Goal: Information Seeking & Learning: Learn about a topic

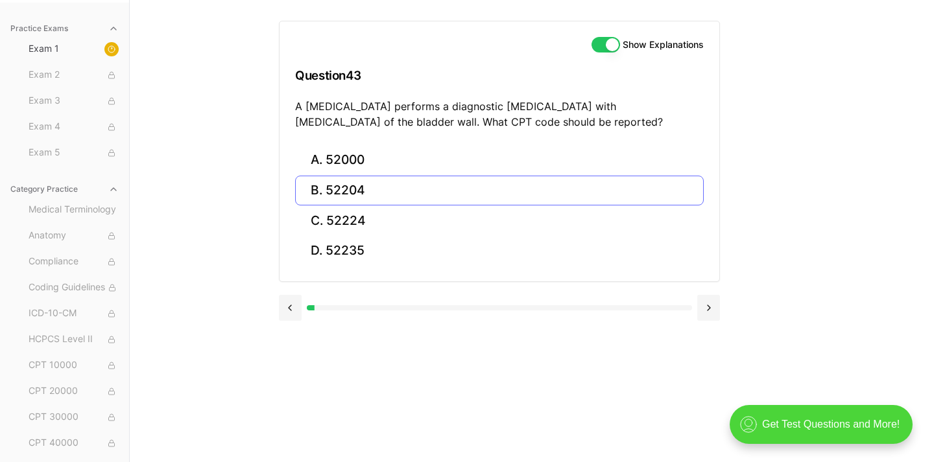
click at [410, 180] on button "B. 52204" at bounding box center [499, 191] width 409 height 30
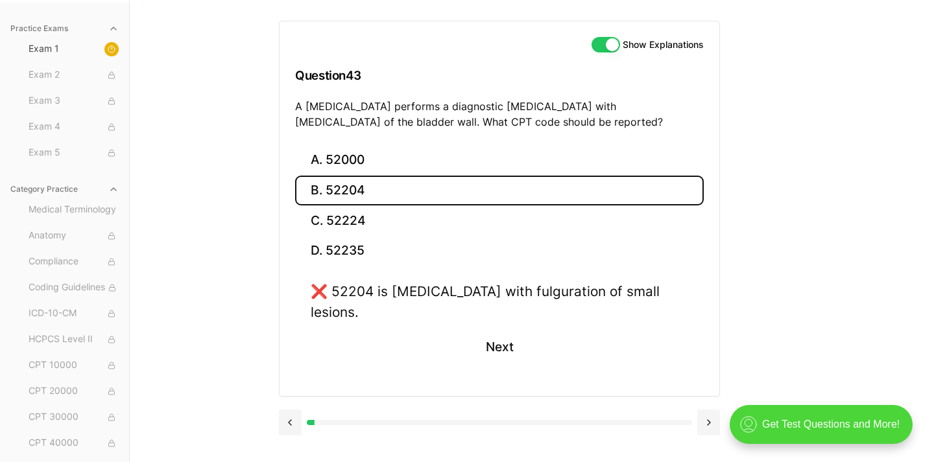
click at [409, 189] on button "B. 52204" at bounding box center [499, 191] width 409 height 30
click at [409, 158] on button "A. 52000" at bounding box center [499, 160] width 409 height 30
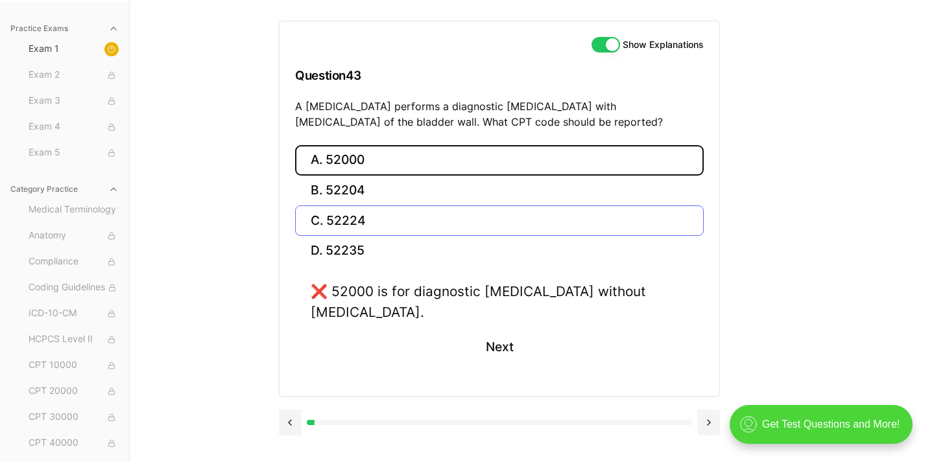
click at [398, 221] on button "C. 52224" at bounding box center [499, 221] width 409 height 30
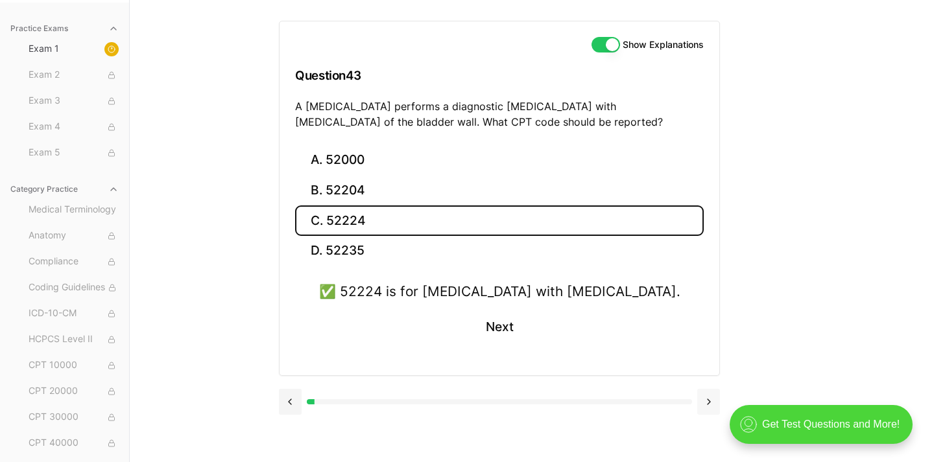
click at [706, 399] on button at bounding box center [708, 402] width 23 height 26
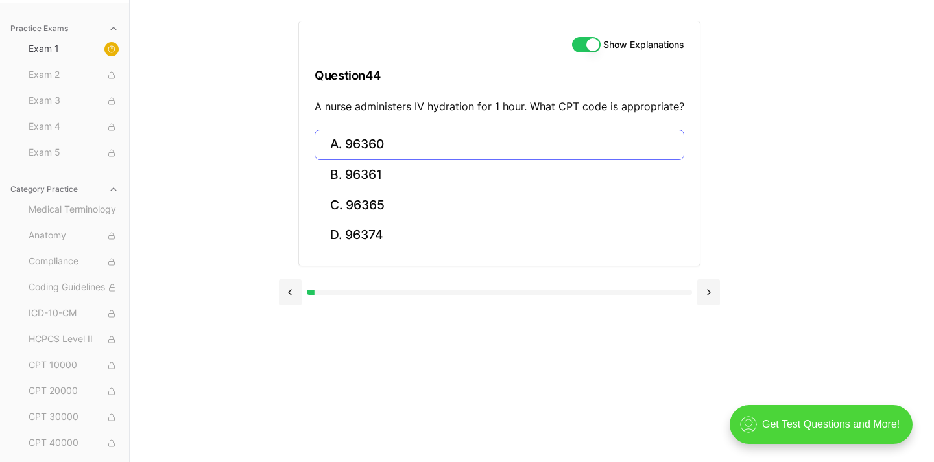
click at [571, 148] on button "A. 96360" at bounding box center [500, 145] width 370 height 30
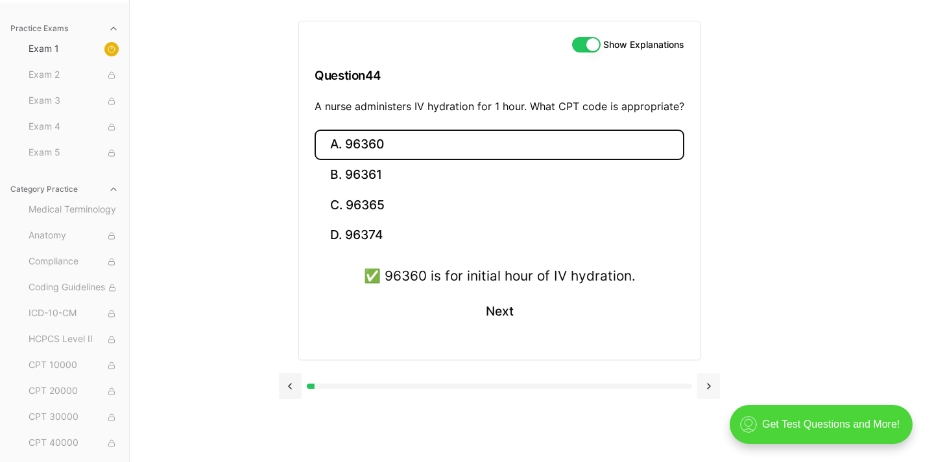
click at [716, 381] on button at bounding box center [708, 387] width 23 height 26
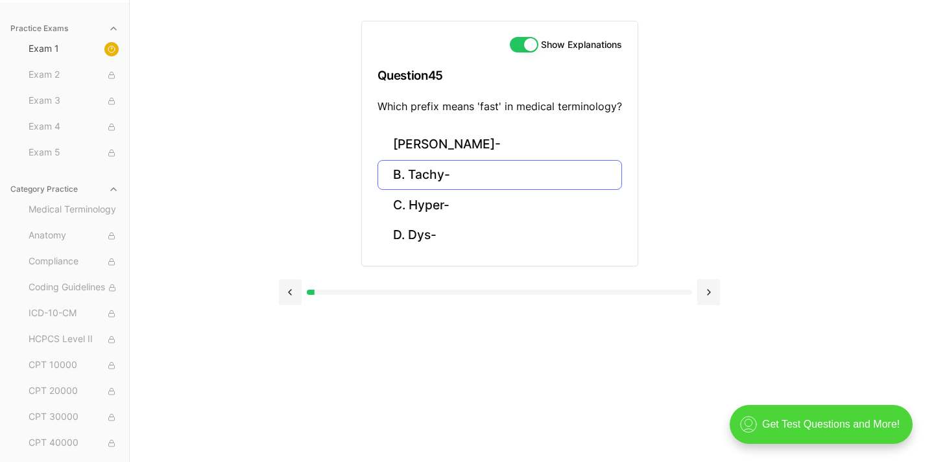
click at [449, 173] on button "B. Tachy-" at bounding box center [499, 175] width 245 height 30
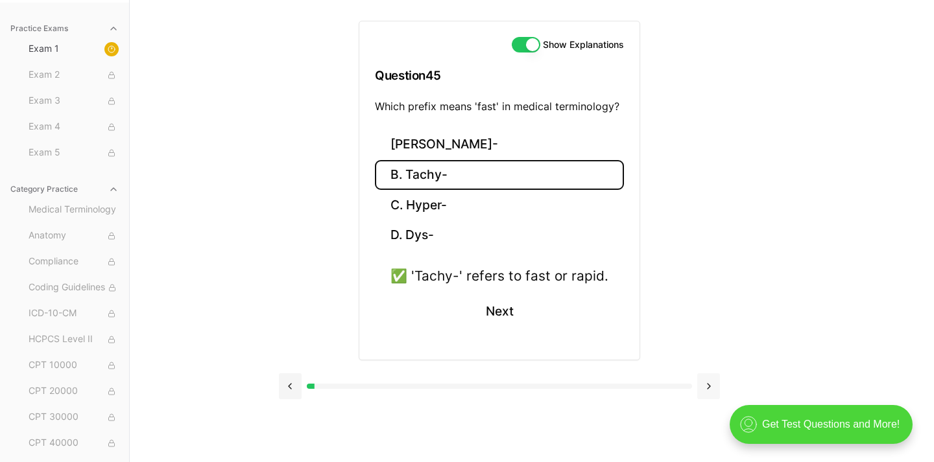
click at [715, 385] on button at bounding box center [708, 387] width 23 height 26
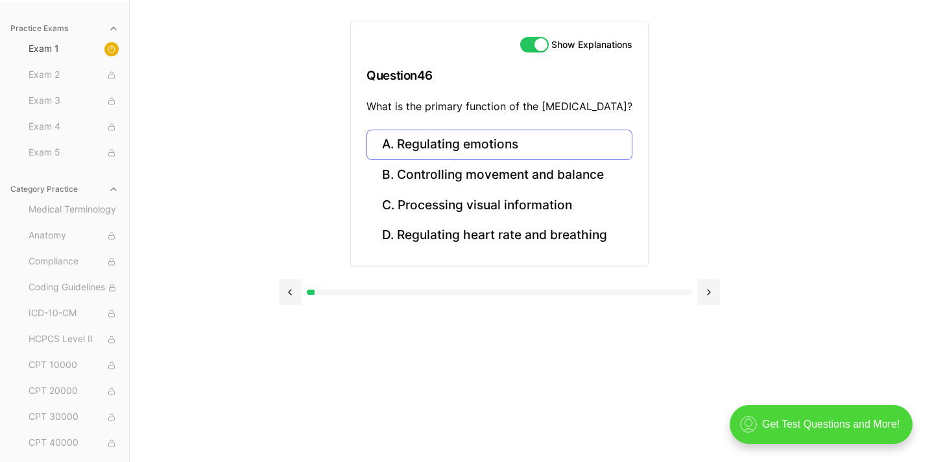
click at [553, 138] on button "A. Regulating emotions" at bounding box center [499, 145] width 266 height 30
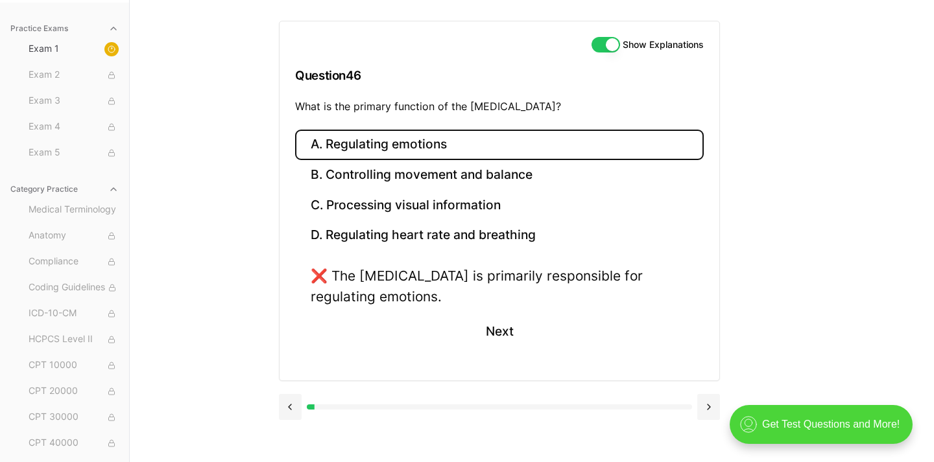
click at [607, 45] on button "Show Explanations" at bounding box center [606, 45] width 29 height 16
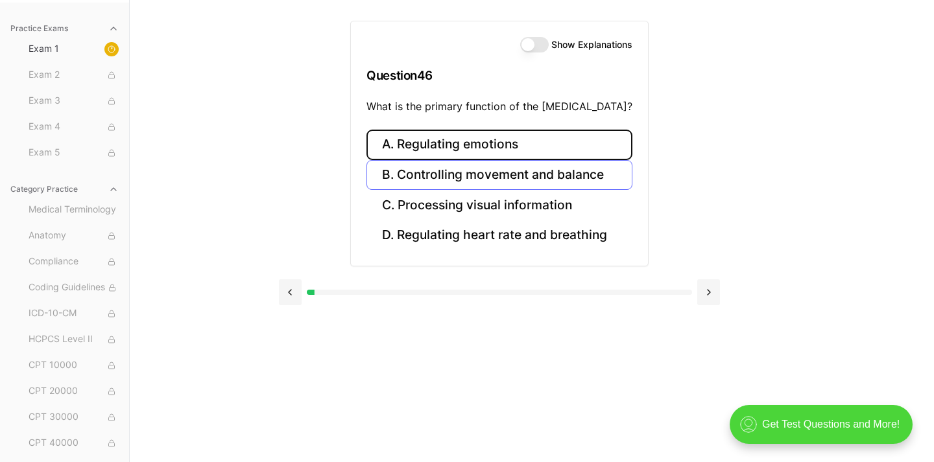
click at [466, 182] on button "B. Controlling movement and balance" at bounding box center [499, 175] width 266 height 30
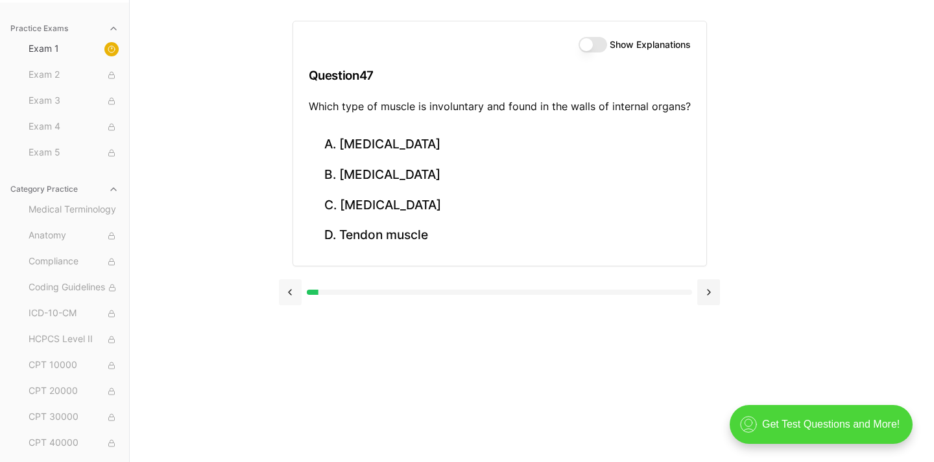
click at [289, 293] on button at bounding box center [290, 293] width 23 height 26
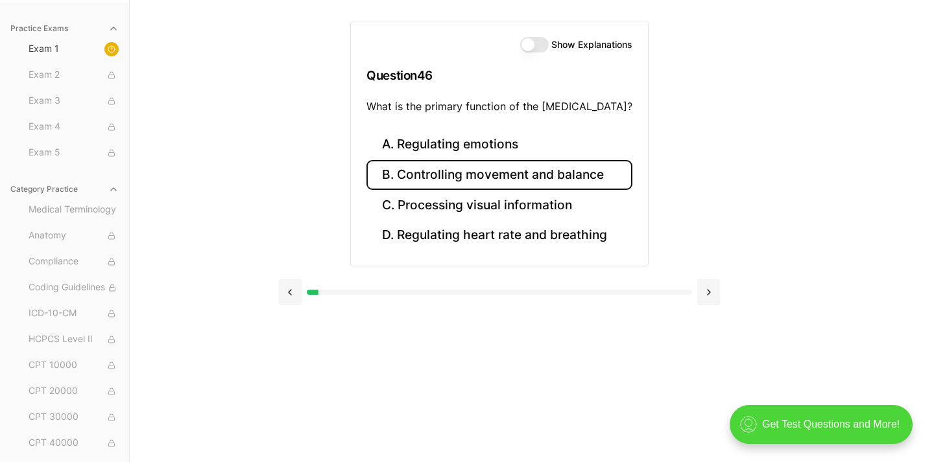
click at [537, 45] on button "Show Explanations" at bounding box center [534, 45] width 29 height 16
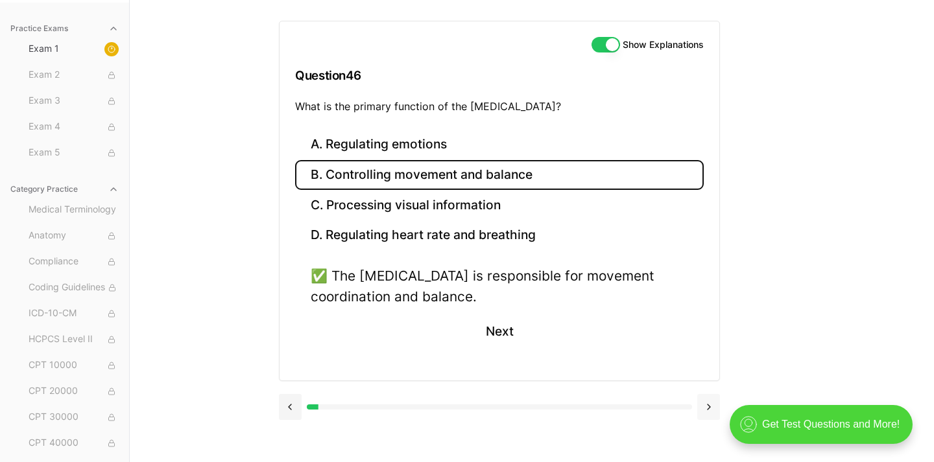
click at [710, 407] on button at bounding box center [708, 407] width 23 height 26
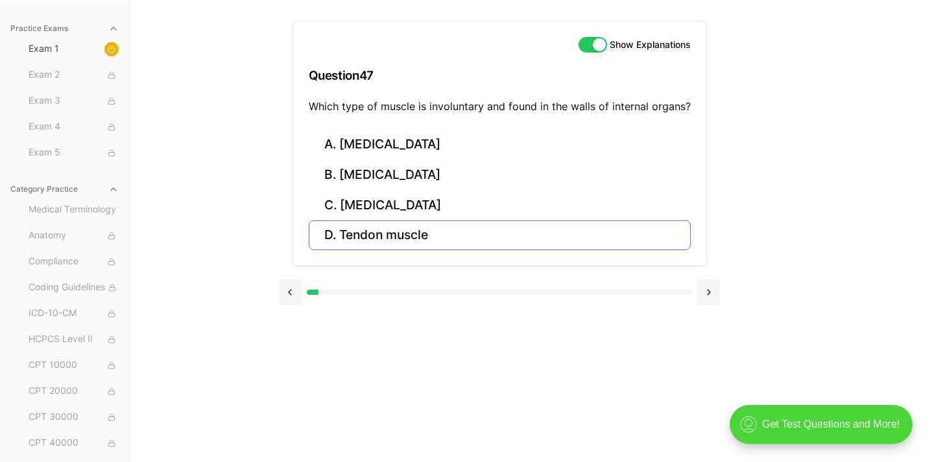
click at [396, 243] on button "D. Tendon muscle" at bounding box center [500, 236] width 382 height 30
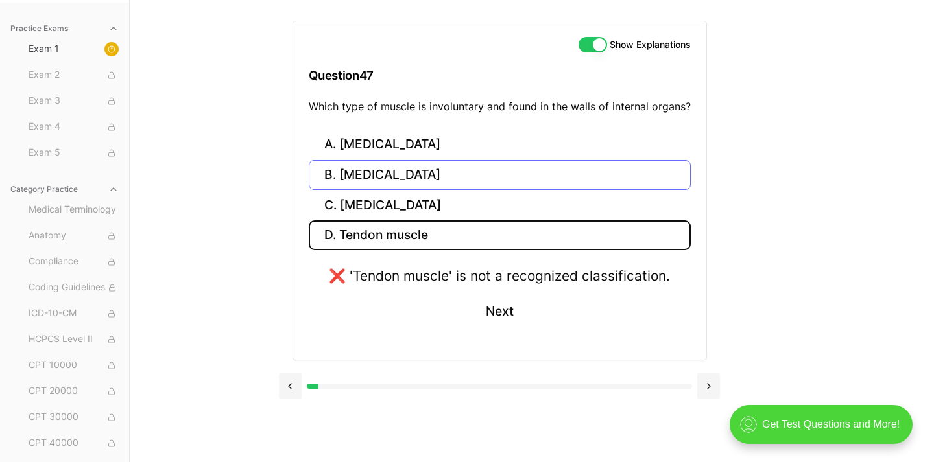
click at [397, 170] on button "B. [MEDICAL_DATA]" at bounding box center [500, 175] width 382 height 30
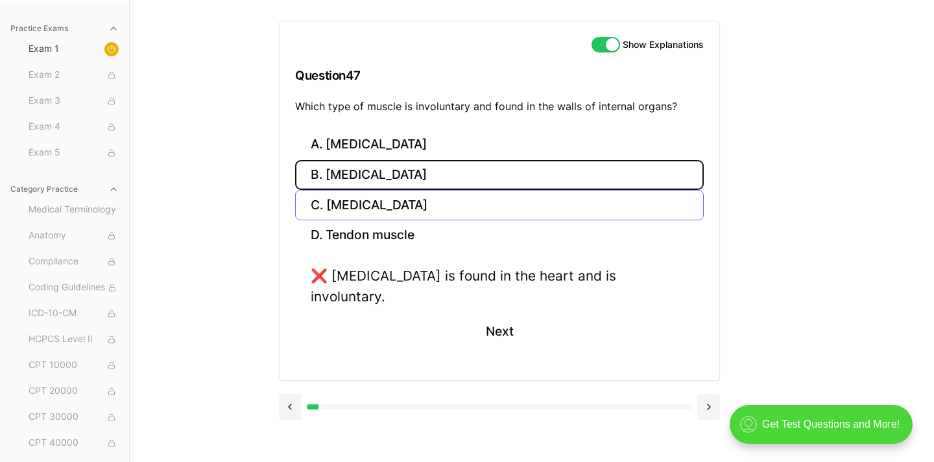
click at [387, 206] on button "C. [MEDICAL_DATA]" at bounding box center [499, 205] width 409 height 30
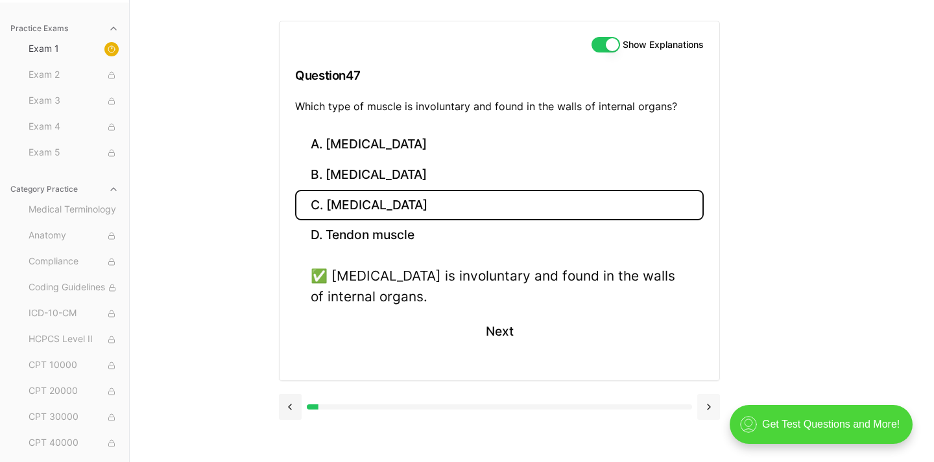
click at [713, 407] on button at bounding box center [708, 407] width 23 height 26
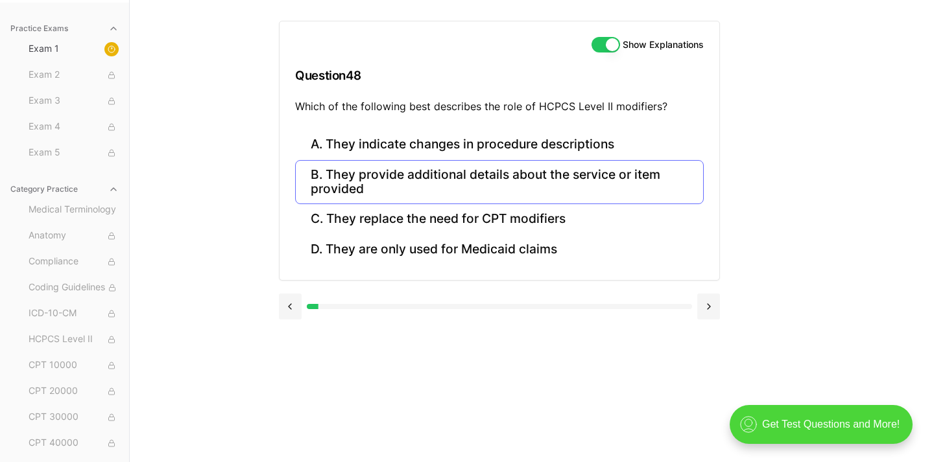
click at [325, 179] on button "B. They provide additional details about the service or item provided" at bounding box center [499, 182] width 409 height 44
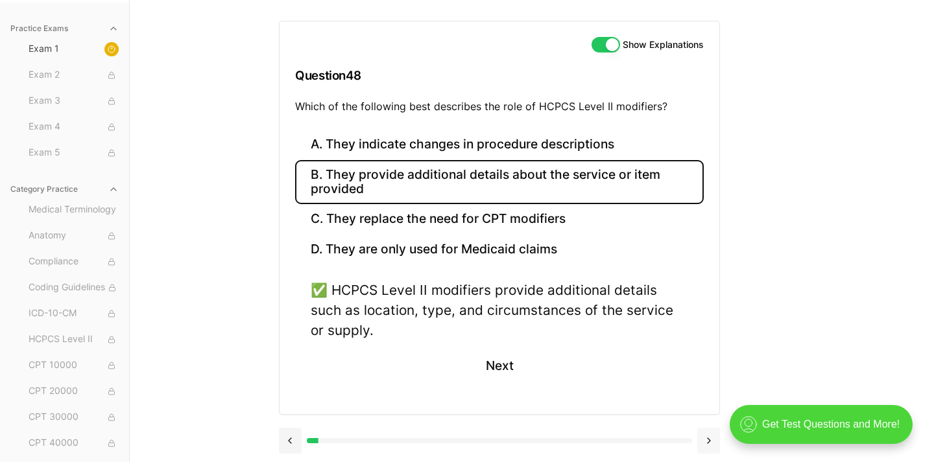
click at [707, 440] on button at bounding box center [708, 441] width 23 height 26
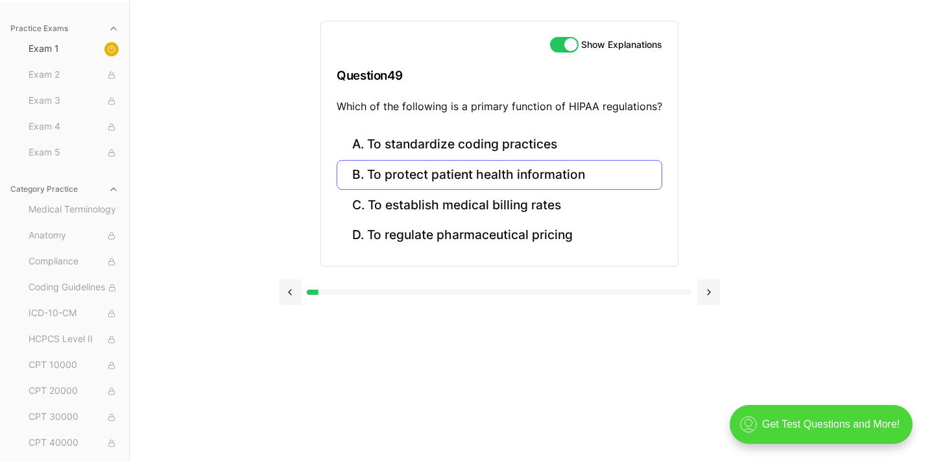
click at [526, 176] on button "B. To protect patient health information" at bounding box center [500, 175] width 326 height 30
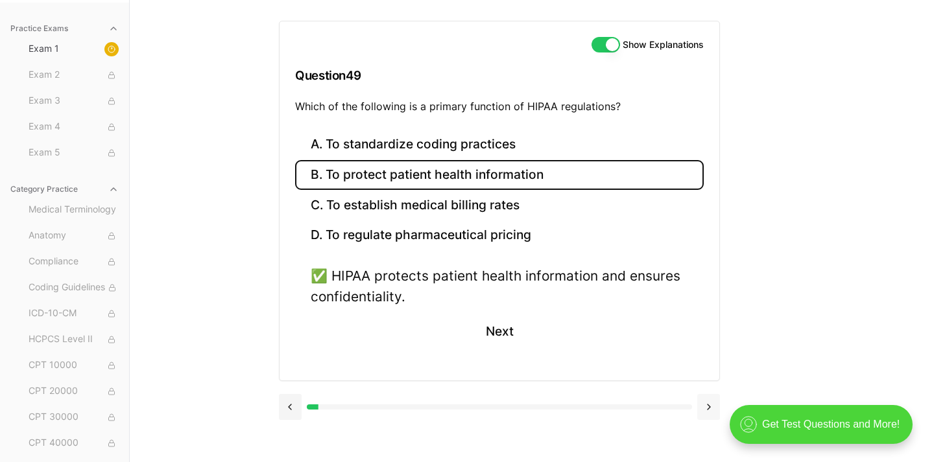
click at [712, 402] on button at bounding box center [708, 407] width 23 height 26
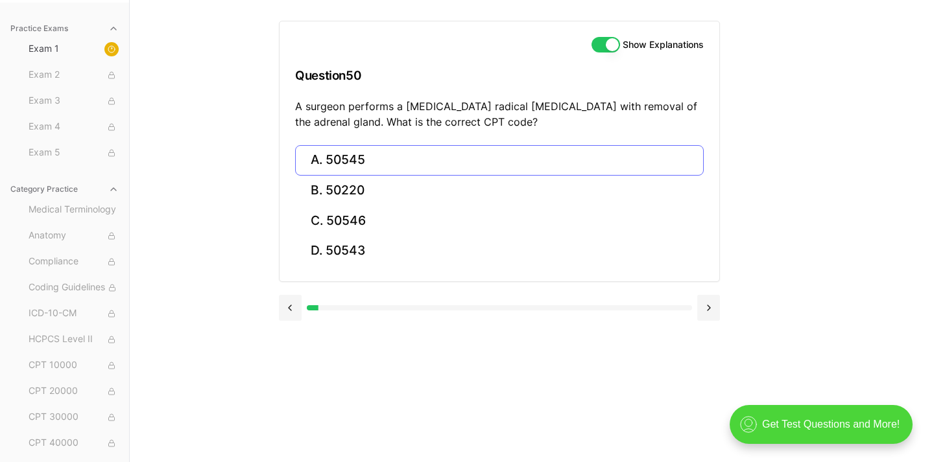
click at [516, 167] on button "A. 50545" at bounding box center [499, 160] width 409 height 30
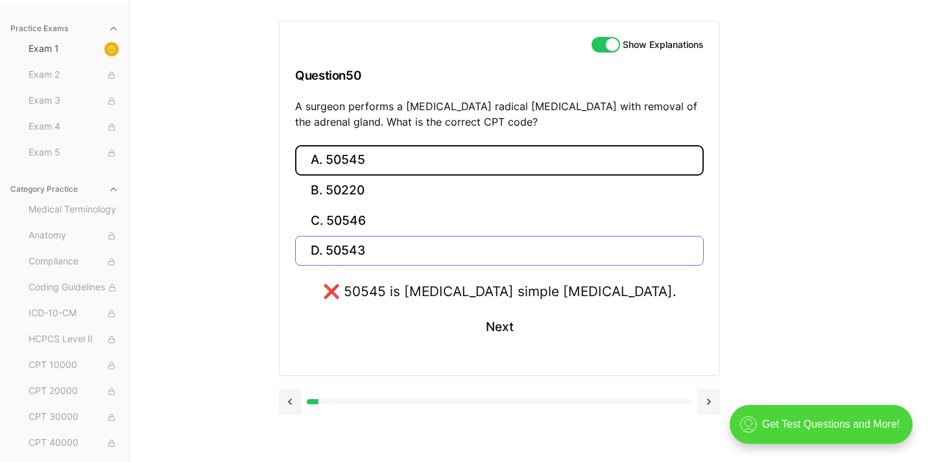
click at [395, 254] on button "D. 50543" at bounding box center [499, 251] width 409 height 30
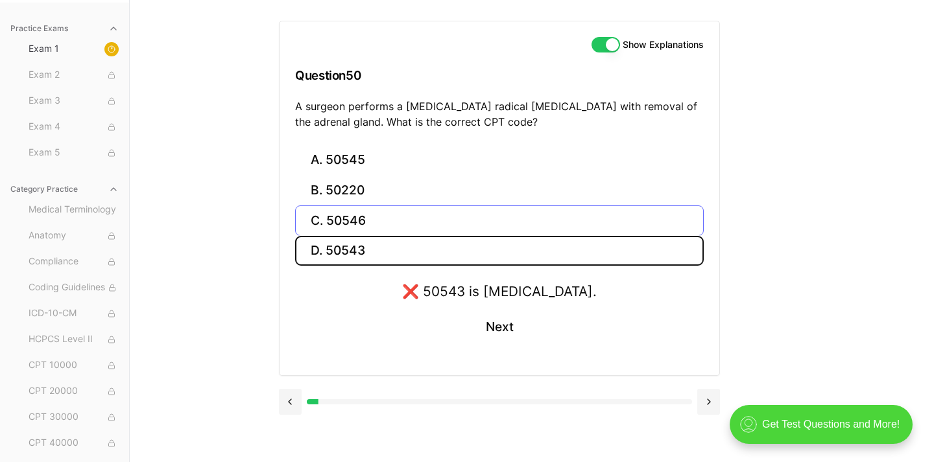
click at [390, 211] on button "C. 50546" at bounding box center [499, 221] width 409 height 30
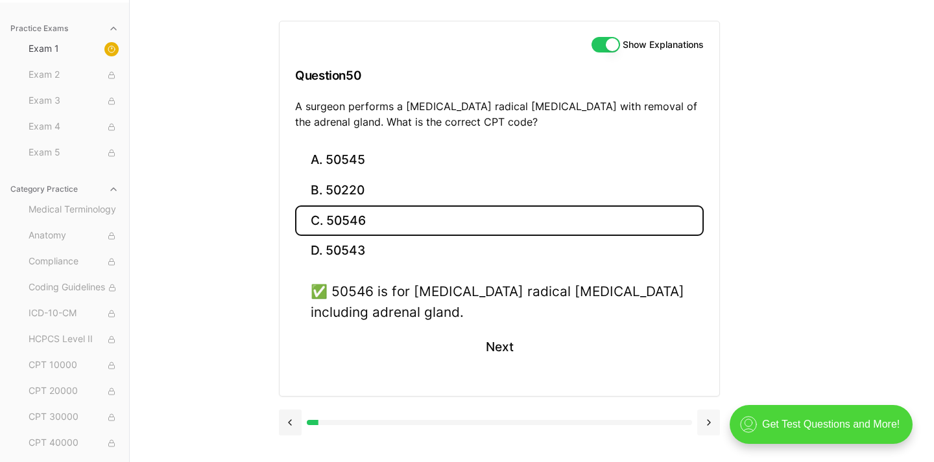
click at [706, 421] on button at bounding box center [708, 423] width 23 height 26
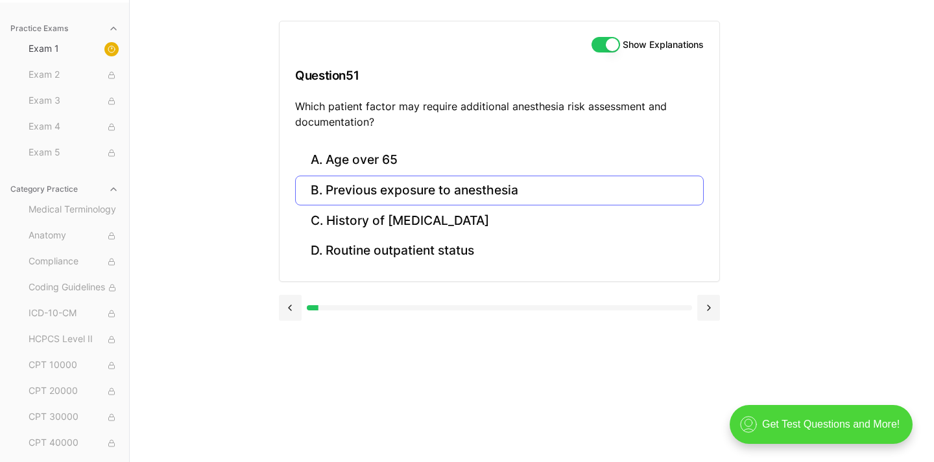
click at [361, 187] on button "B. Previous exposure to anesthesia" at bounding box center [499, 191] width 409 height 30
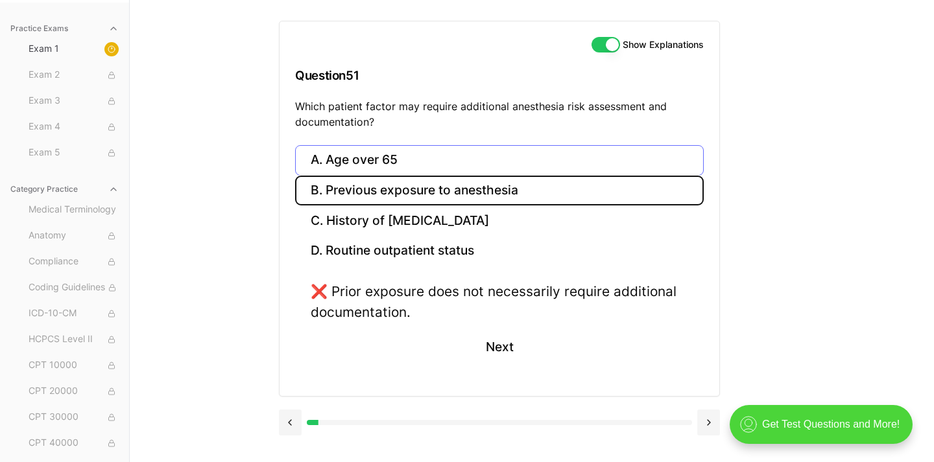
click at [353, 162] on button "A. Age over 65" at bounding box center [499, 160] width 409 height 30
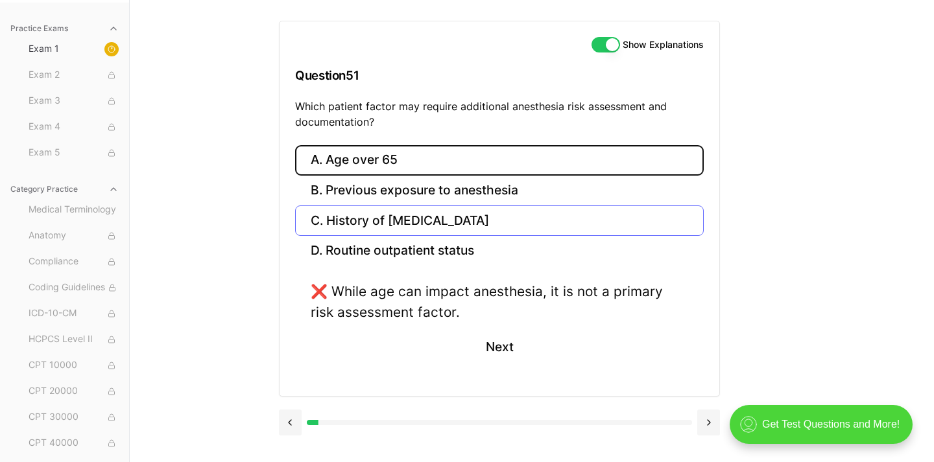
click at [381, 207] on button "C. History of [MEDICAL_DATA]" at bounding box center [499, 221] width 409 height 30
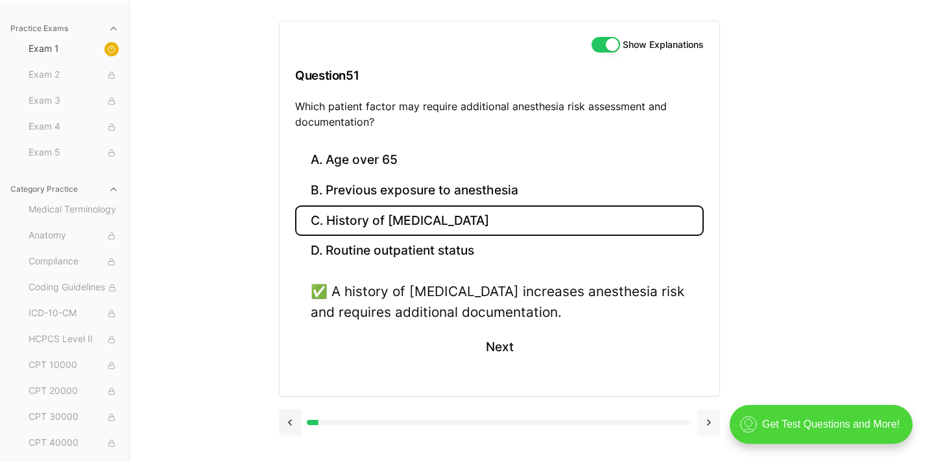
click at [711, 423] on button at bounding box center [708, 423] width 23 height 26
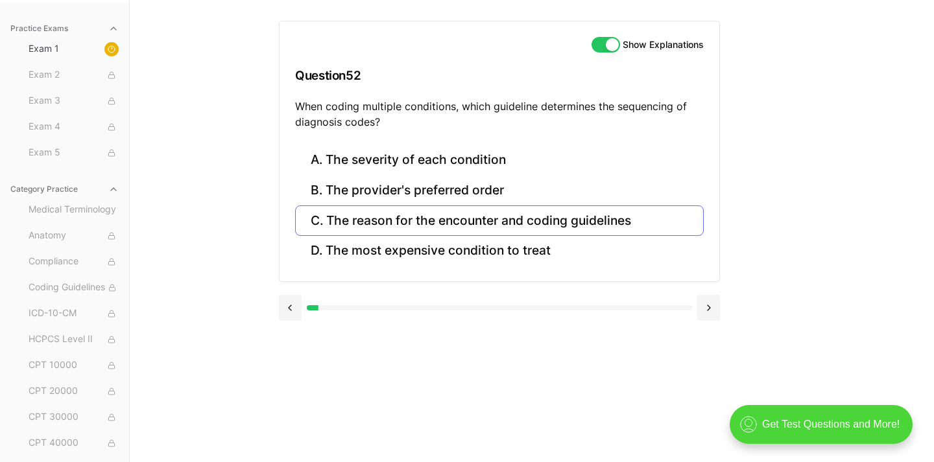
click at [641, 222] on button "C. The reason for the encounter and coding guidelines" at bounding box center [499, 221] width 409 height 30
